Goal: Task Accomplishment & Management: Manage account settings

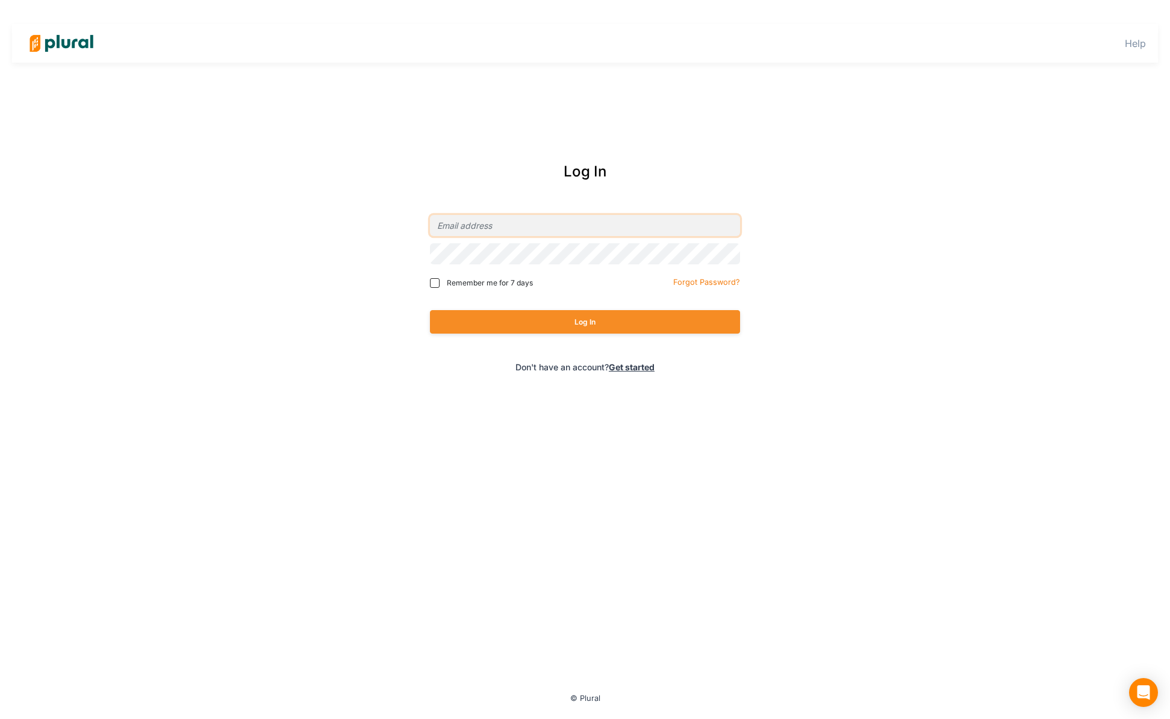
click at [484, 223] on input "email" at bounding box center [585, 225] width 310 height 21
type input "ryan+dev@civiceagle.com"
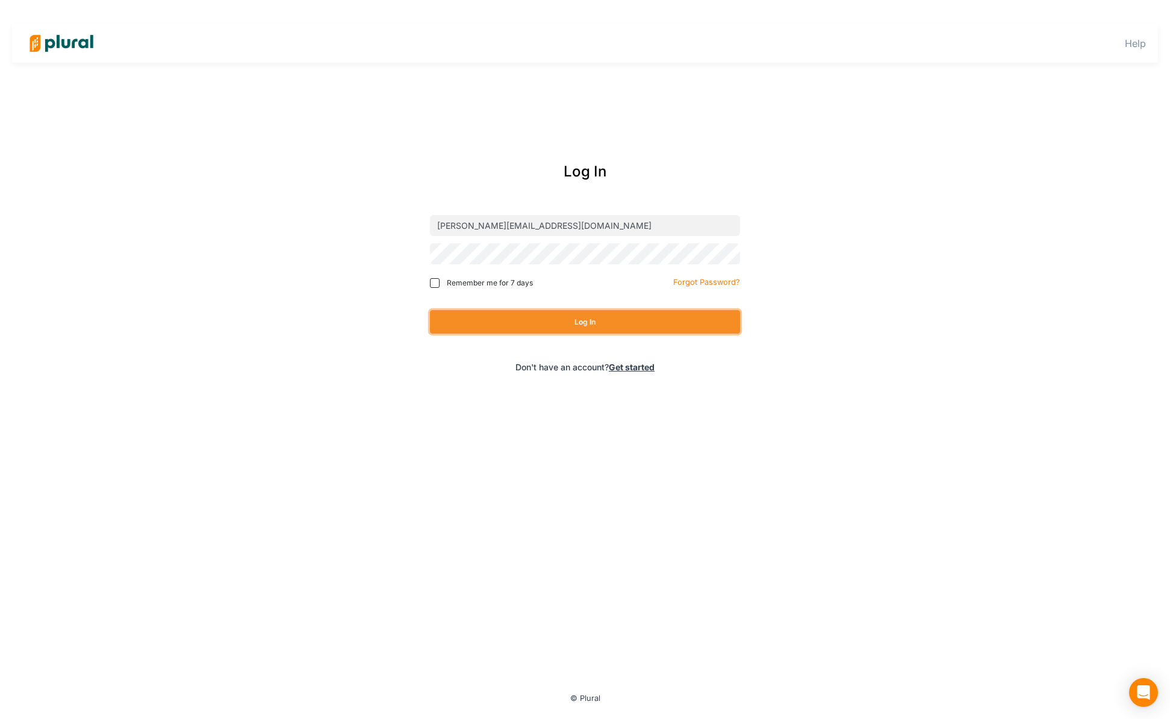
click at [501, 326] on button "Log In" at bounding box center [585, 321] width 310 height 23
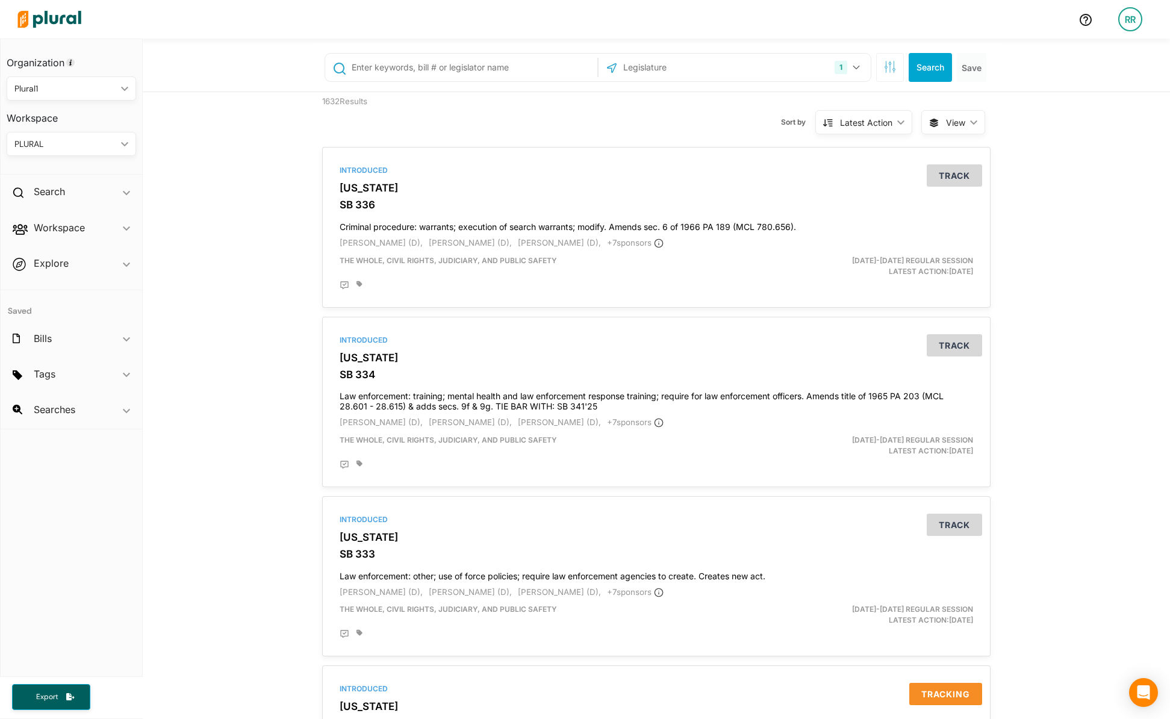
click at [1134, 20] on div "RR" at bounding box center [1130, 19] width 24 height 24
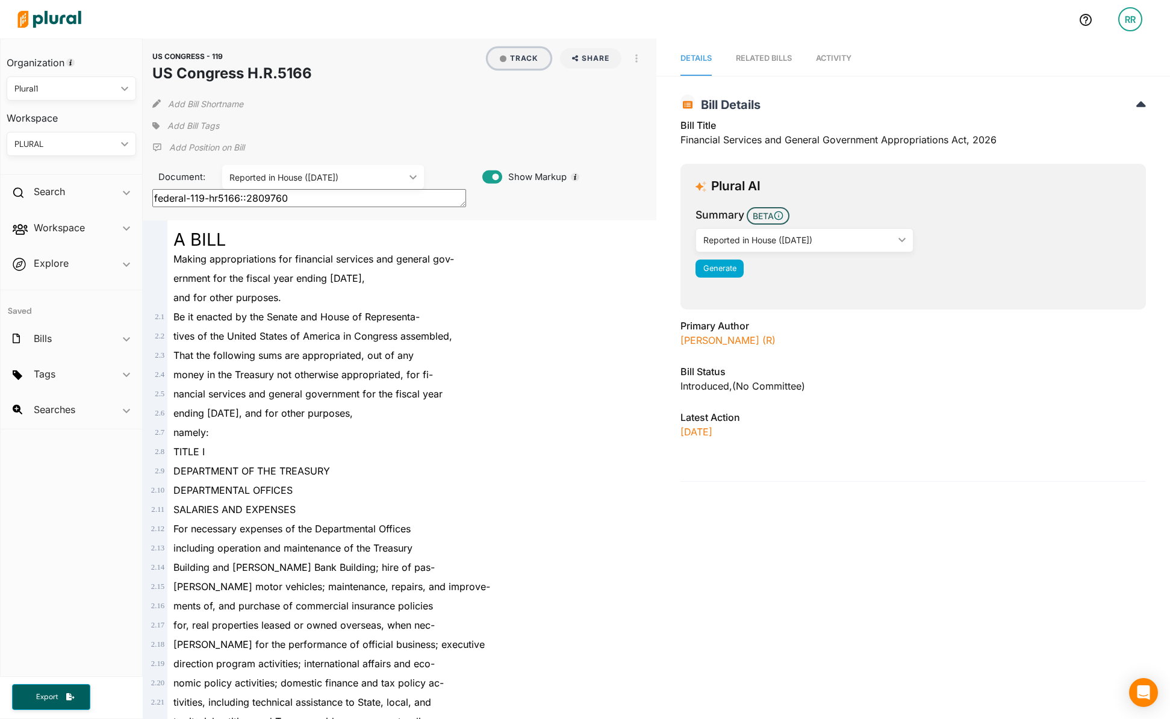
click at [525, 63] on button "Track" at bounding box center [519, 58] width 63 height 20
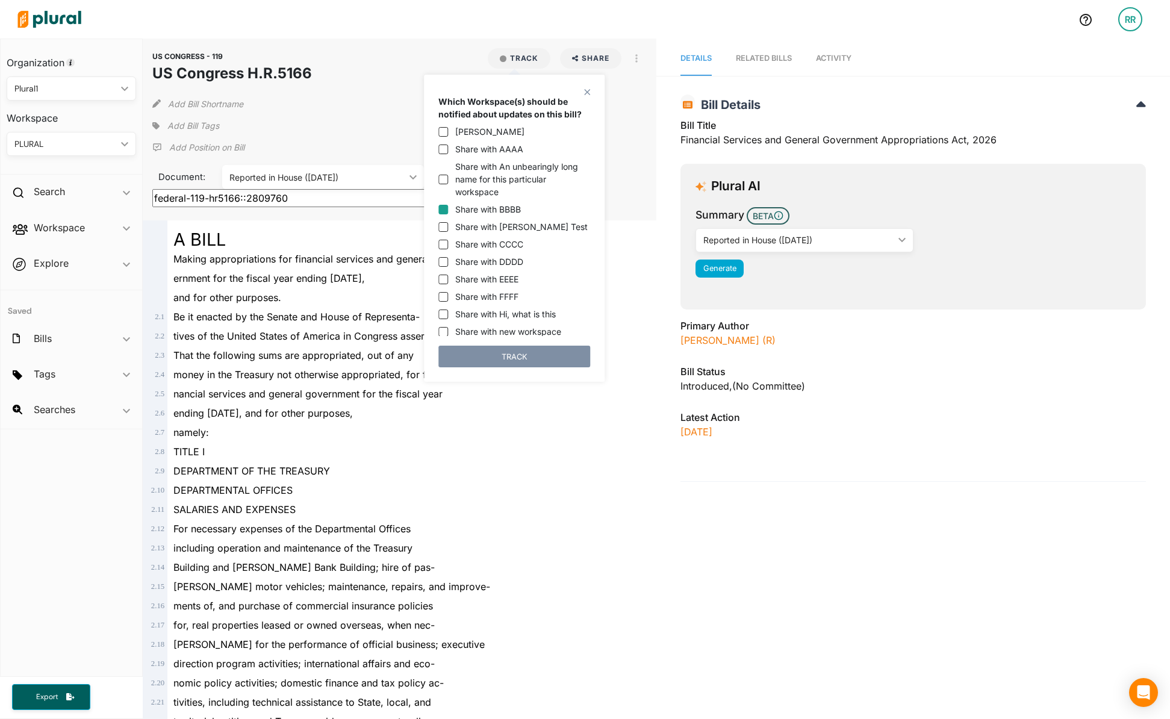
click at [445, 207] on input "Share with BBBB" at bounding box center [443, 210] width 10 height 10
checkbox input "true"
click at [446, 245] on input "Share with CCCC" at bounding box center [443, 245] width 10 height 10
checkbox input "true"
click at [505, 352] on button "TRACK" at bounding box center [514, 357] width 152 height 22
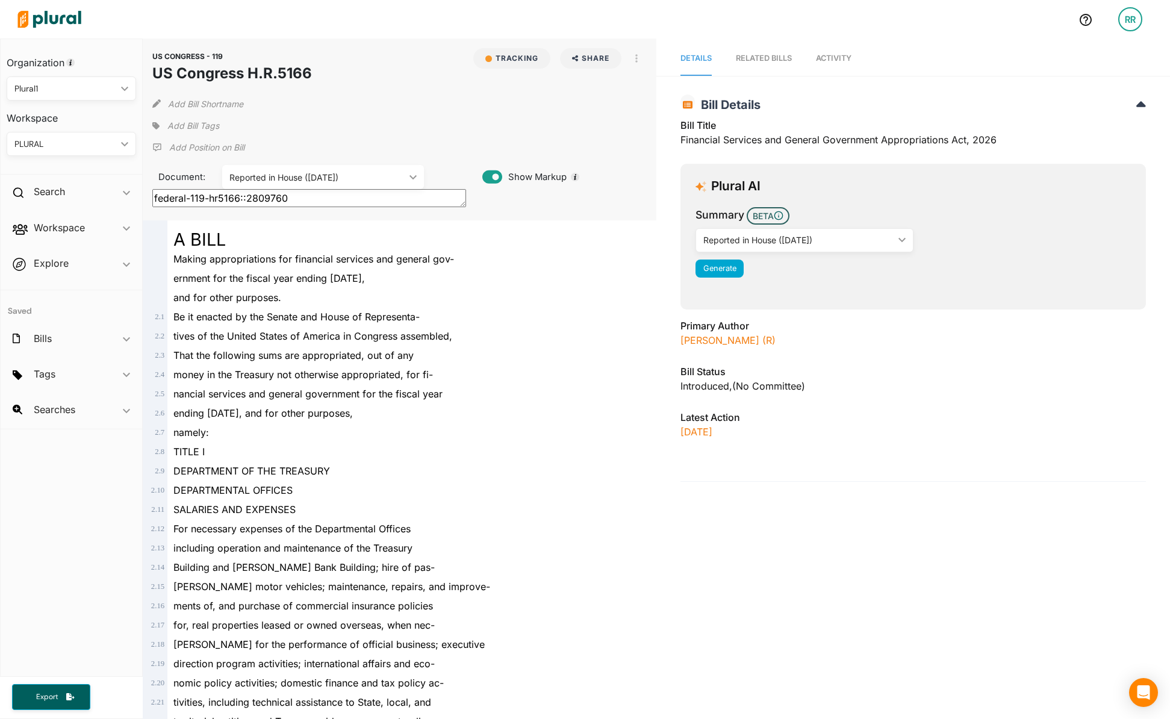
click at [1123, 27] on div "RR" at bounding box center [1130, 19] width 24 height 24
click at [1094, 145] on link "Notification Settings" at bounding box center [1098, 144] width 105 height 30
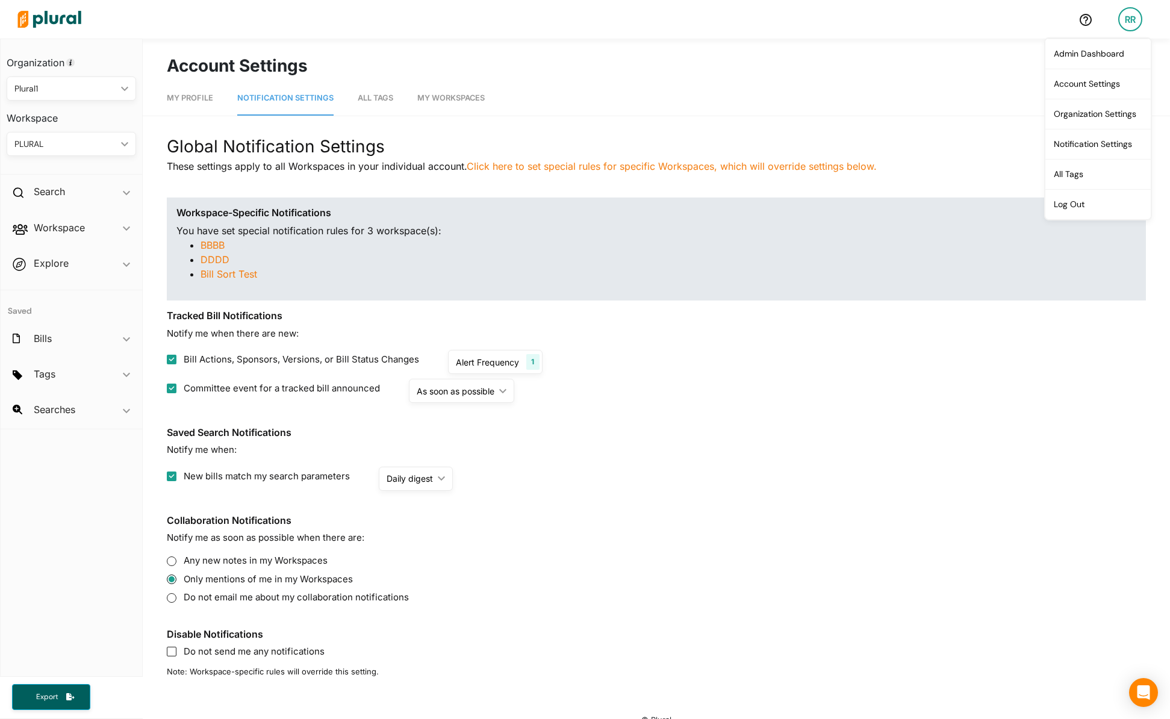
click at [464, 98] on span "My Workspaces" at bounding box center [450, 97] width 67 height 9
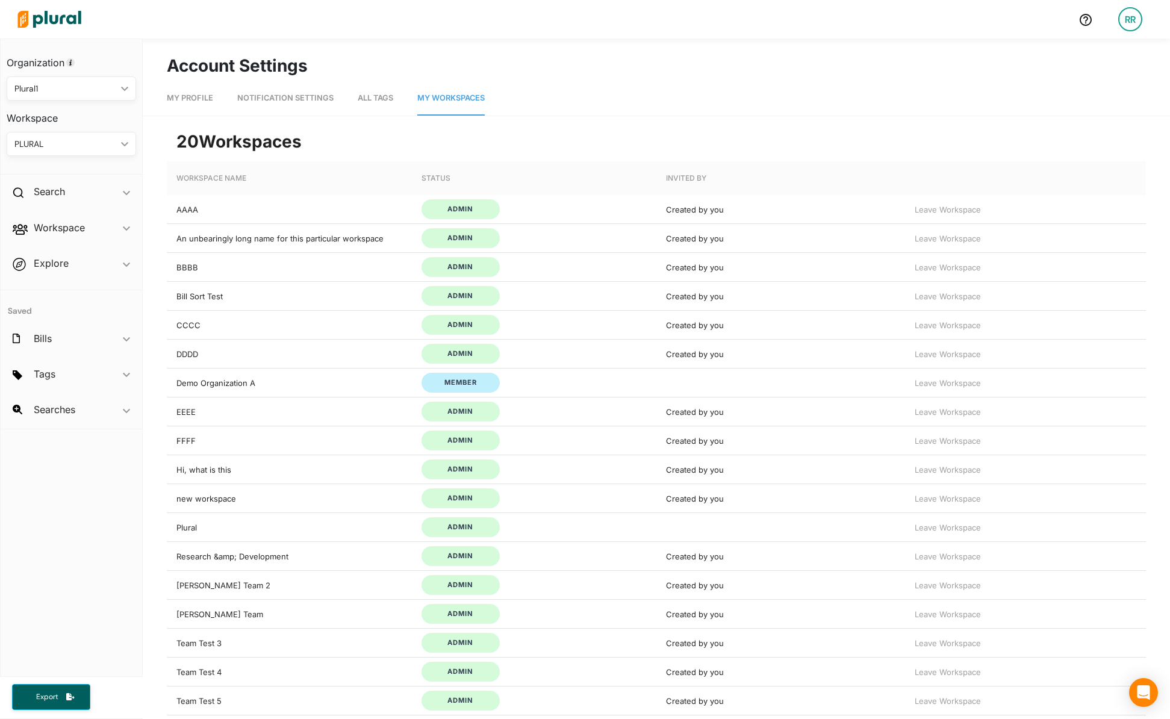
click at [187, 93] on span "My Profile" at bounding box center [190, 97] width 46 height 9
select select "MN"
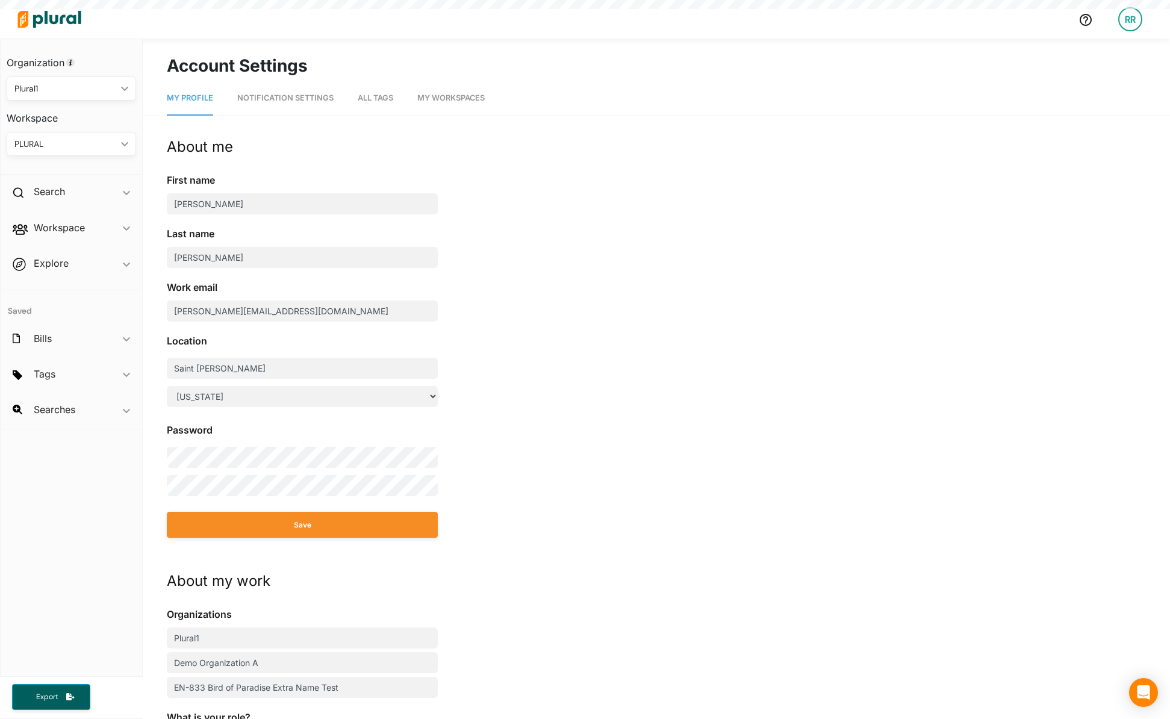
click at [278, 93] on span "Notification Settings" at bounding box center [285, 97] width 96 height 9
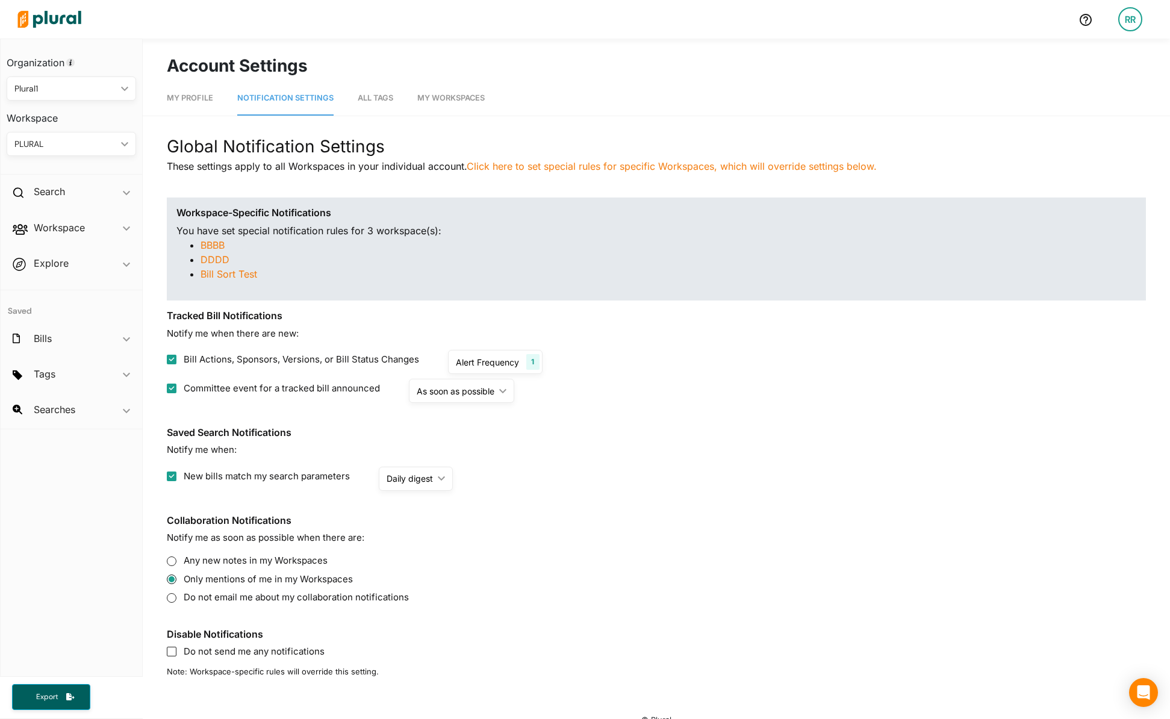
click at [503, 363] on div "Alert Frequency" at bounding box center [487, 362] width 63 height 13
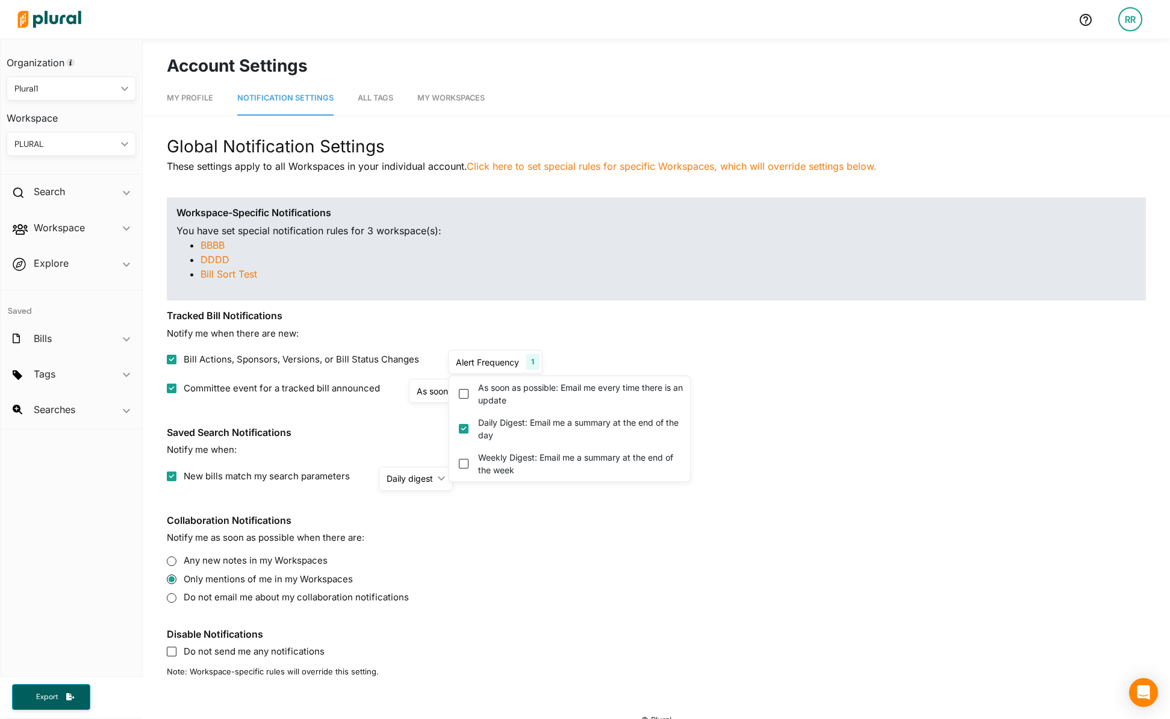
click at [469, 393] on div "As soon as possible: Email me every time there is an update" at bounding box center [569, 393] width 241 height 35
click at [461, 393] on update "As soon as possible: Email me every time there is an update" at bounding box center [464, 394] width 10 height 10
checkbox update "true"
click at [468, 427] on div "Daily Digest: Email me a summary at the end of the day" at bounding box center [569, 428] width 241 height 35
click at [463, 429] on day "Daily Digest: Email me a summary at the end of the day" at bounding box center [464, 429] width 10 height 10
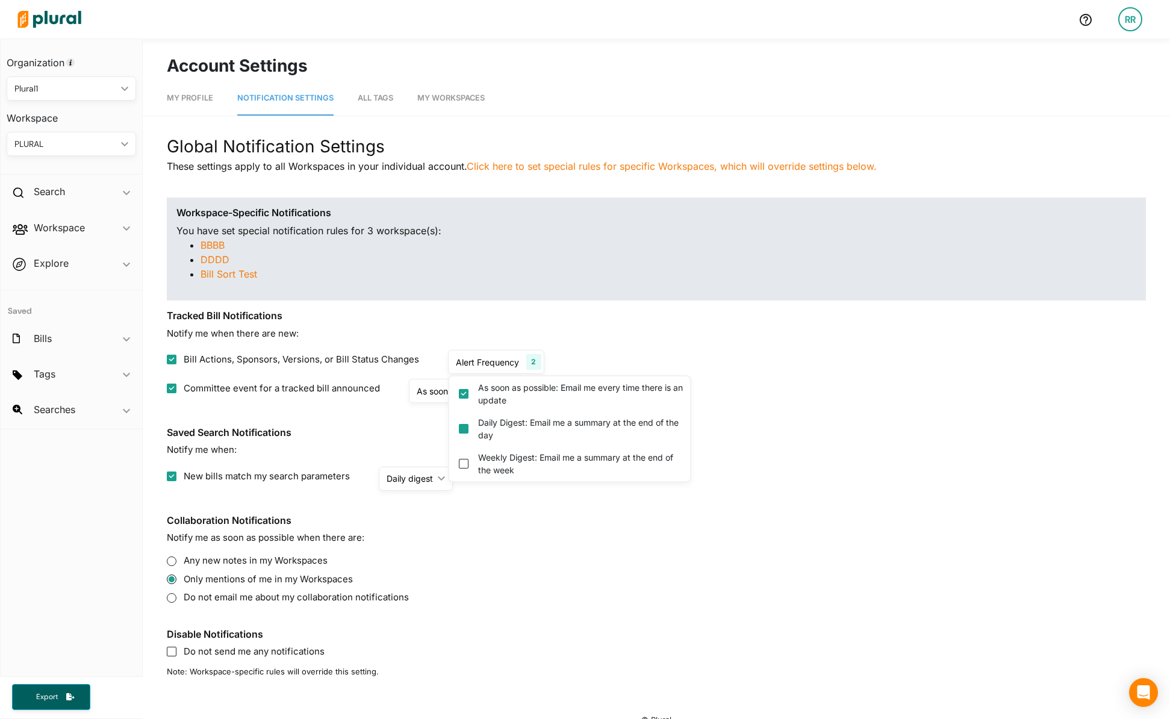
checkbox day "false"
click at [647, 351] on div "Bill Actions, Sponsors, Versions, or Bill Status Changes Alert Frequency 1 As s…" at bounding box center [656, 362] width 979 height 24
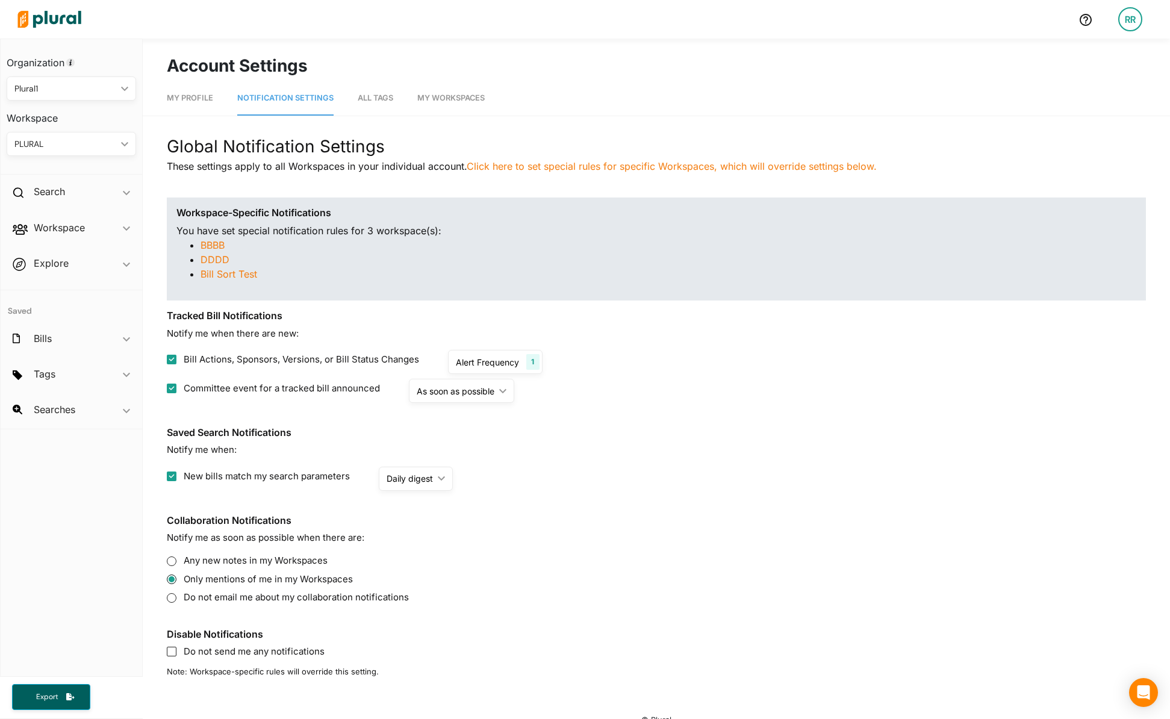
click at [114, 142] on div "PLURAL" at bounding box center [65, 144] width 102 height 13
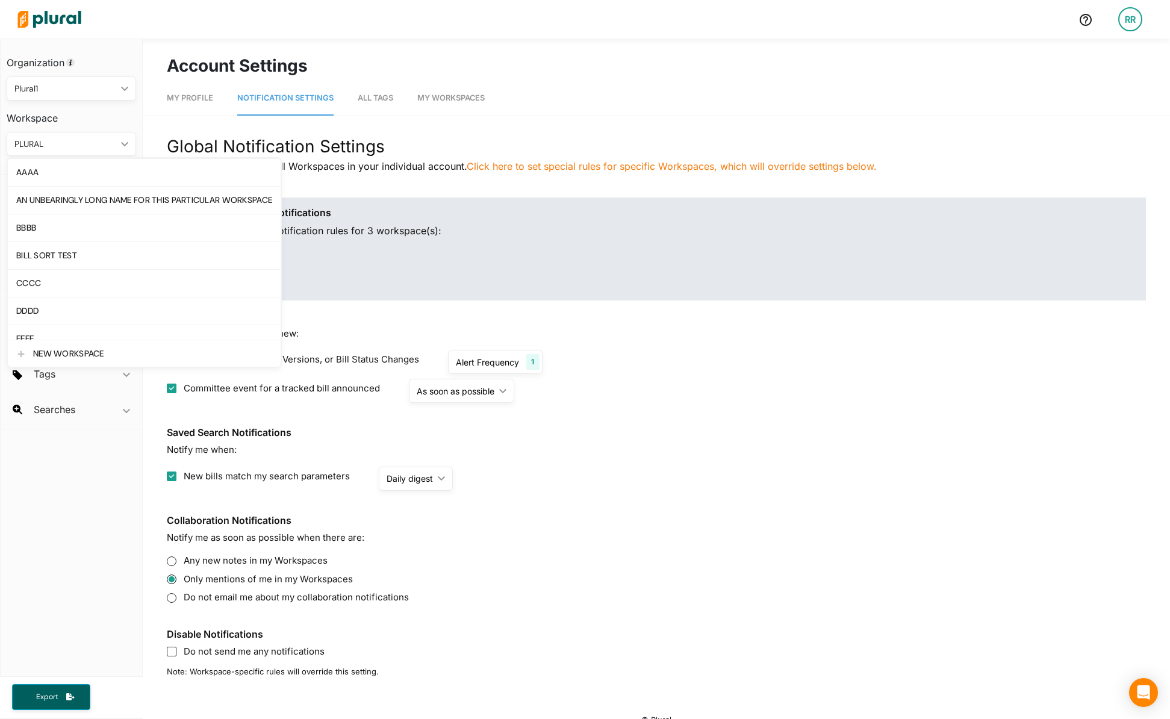
click at [772, 457] on section "Saved Search Notifications Notify me when: New bills match my search parameters…" at bounding box center [656, 459] width 979 height 64
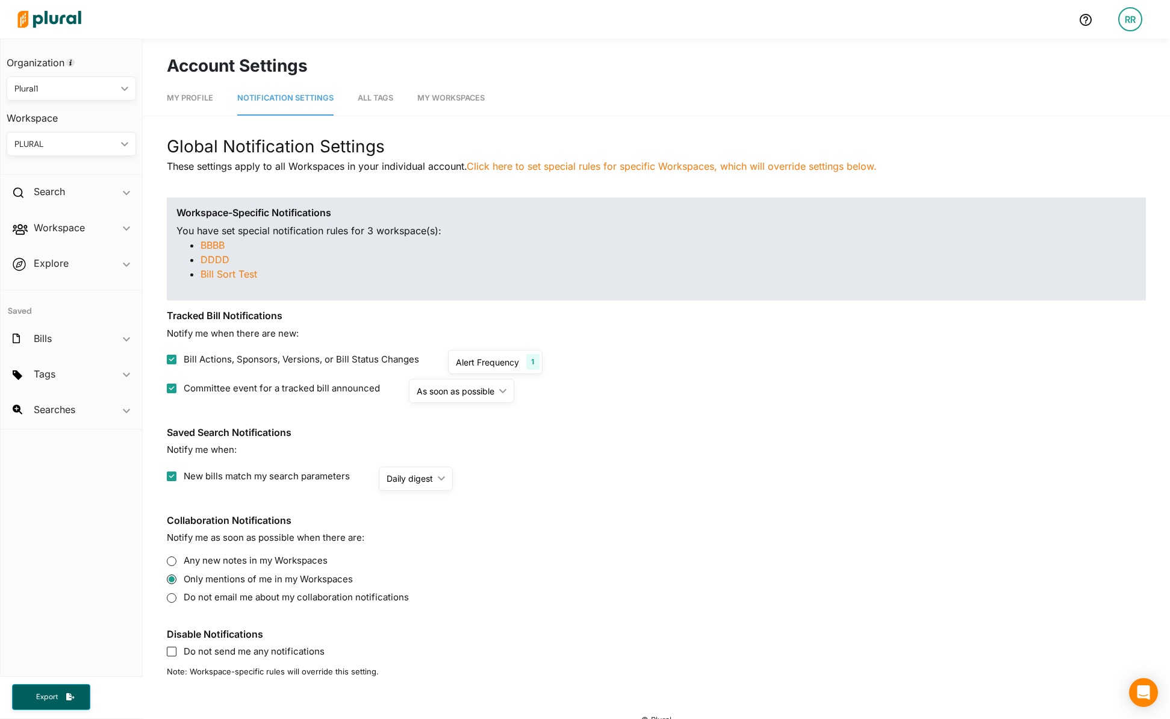
click at [507, 366] on div "Alert Frequency" at bounding box center [487, 362] width 63 height 13
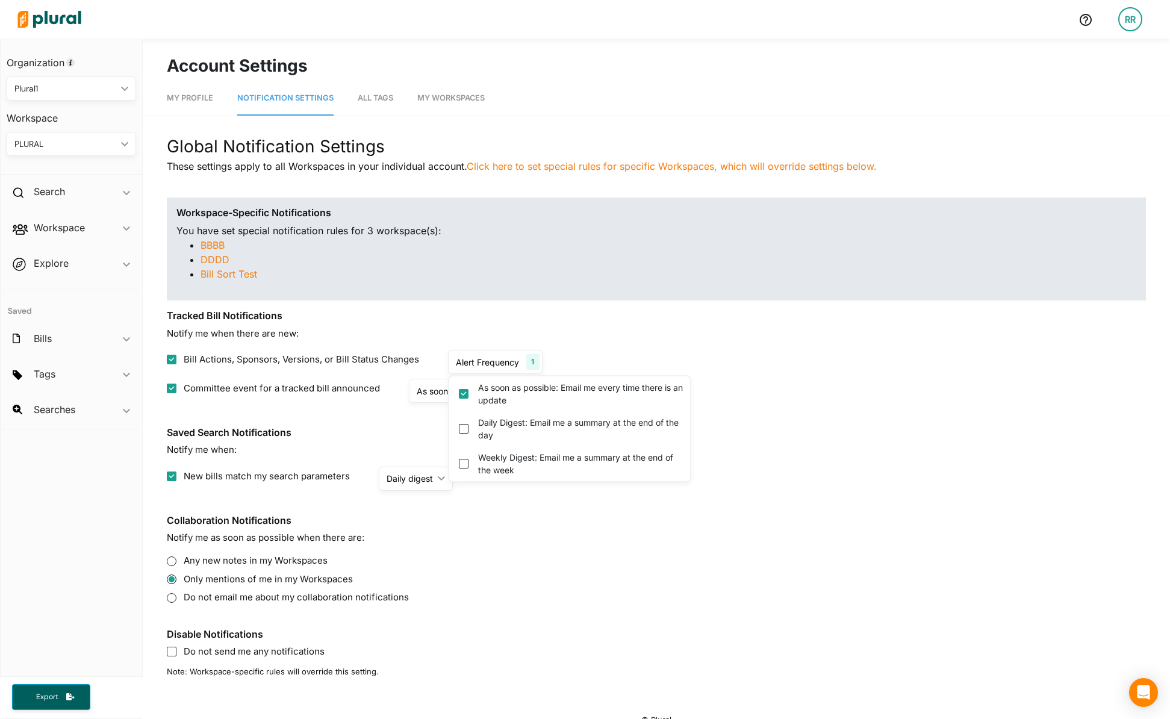
click at [713, 348] on section "Tracked Bill Notifications Notify me when there are new: Bill Actions, Sponsors…" at bounding box center [656, 356] width 979 height 93
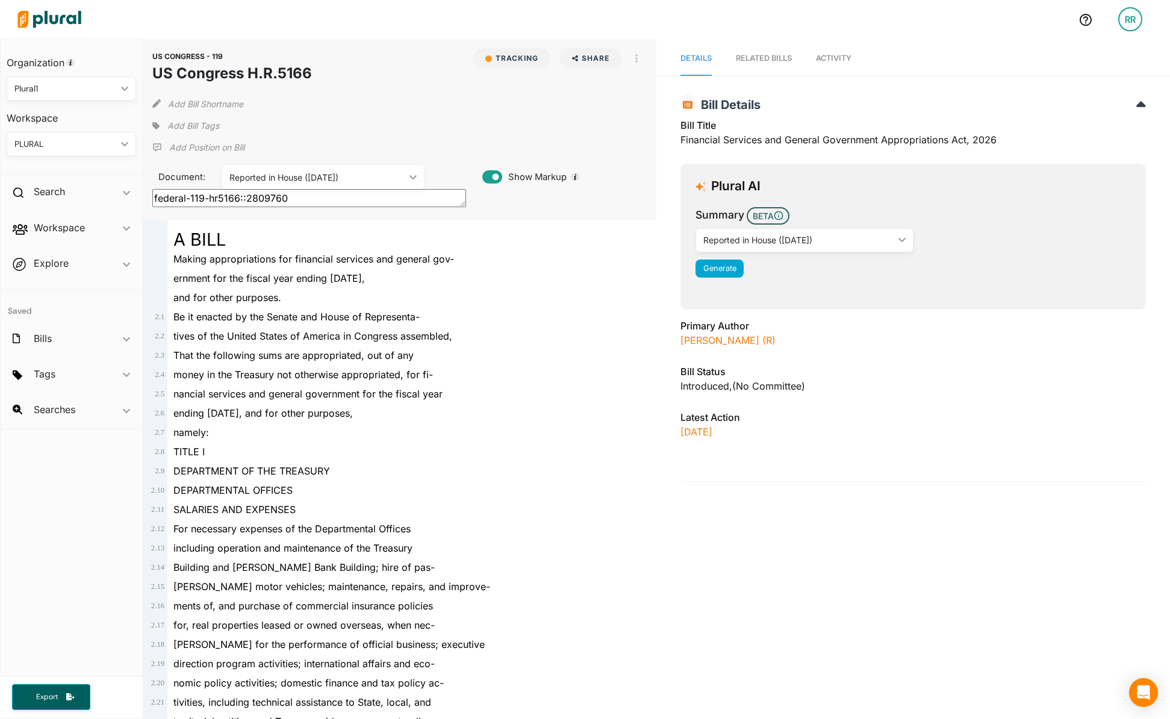
click at [551, 381] on div "money in the Treasury not otherwise appropriated, for fi-" at bounding box center [404, 374] width 475 height 19
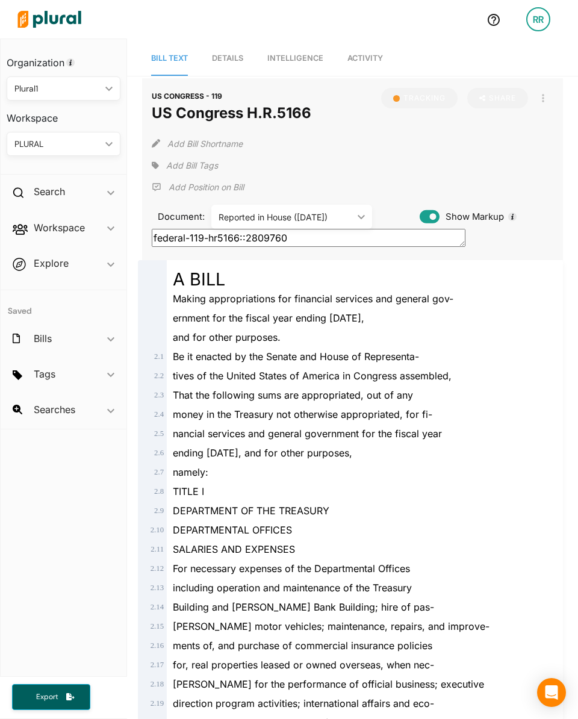
click at [425, 384] on div "tives of the United States of America in Congress assembled," at bounding box center [358, 375] width 382 height 19
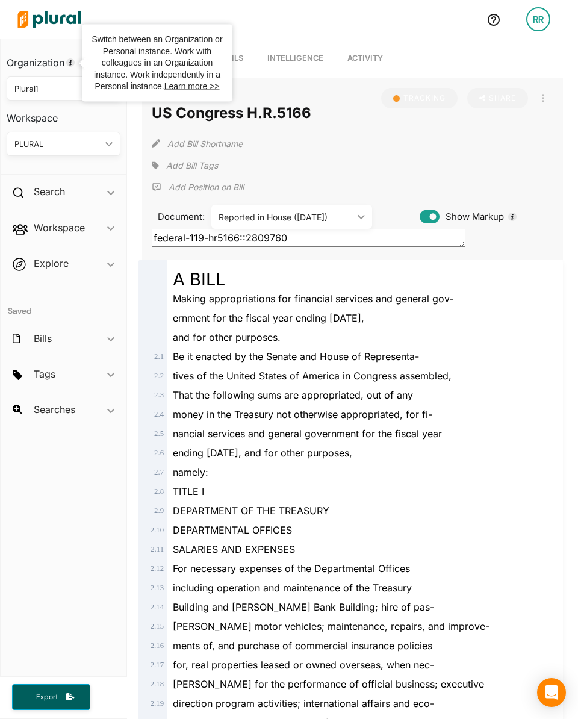
click at [40, 29] on img at bounding box center [49, 19] width 84 height 42
